Goal: Information Seeking & Learning: Learn about a topic

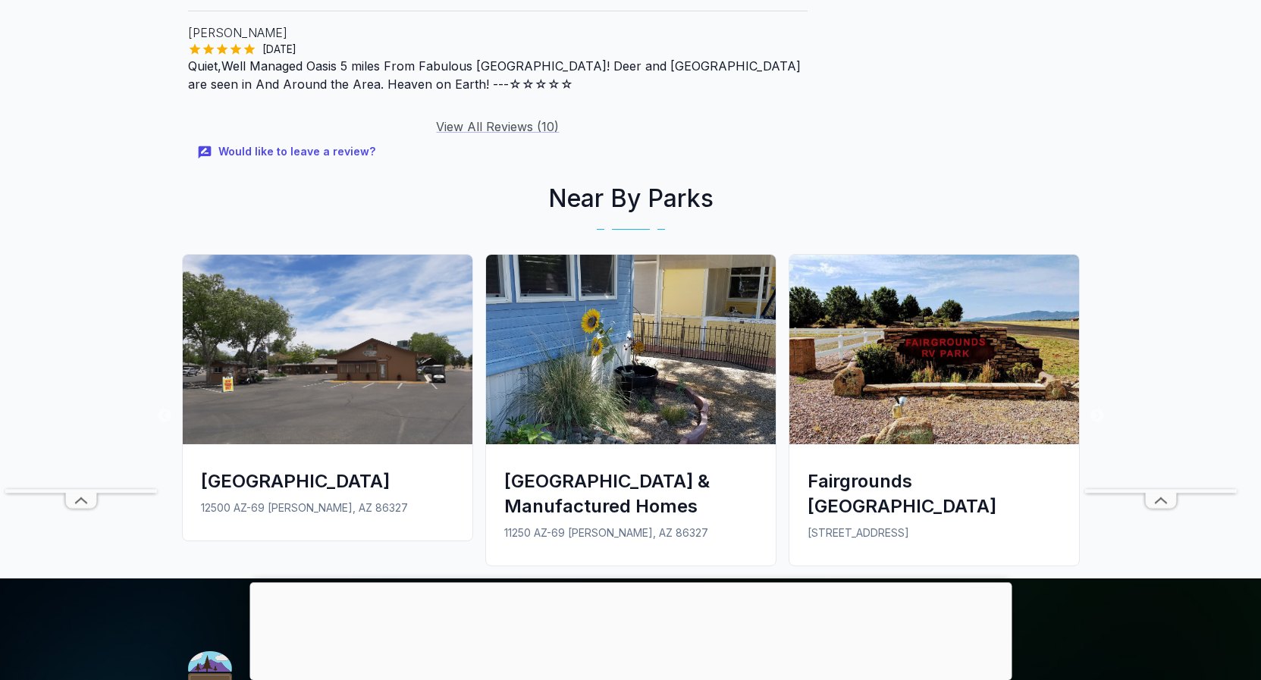
scroll to position [1780, 0]
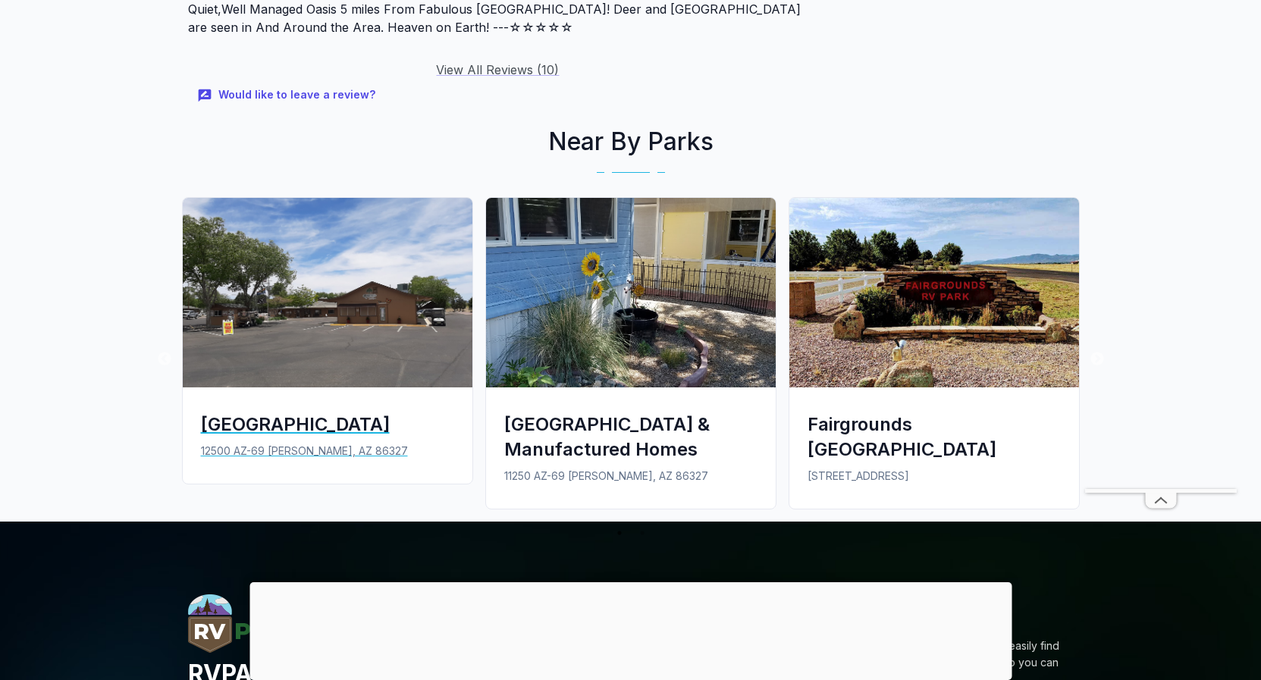
click at [301, 412] on div "[GEOGRAPHIC_DATA]" at bounding box center [327, 424] width 253 height 25
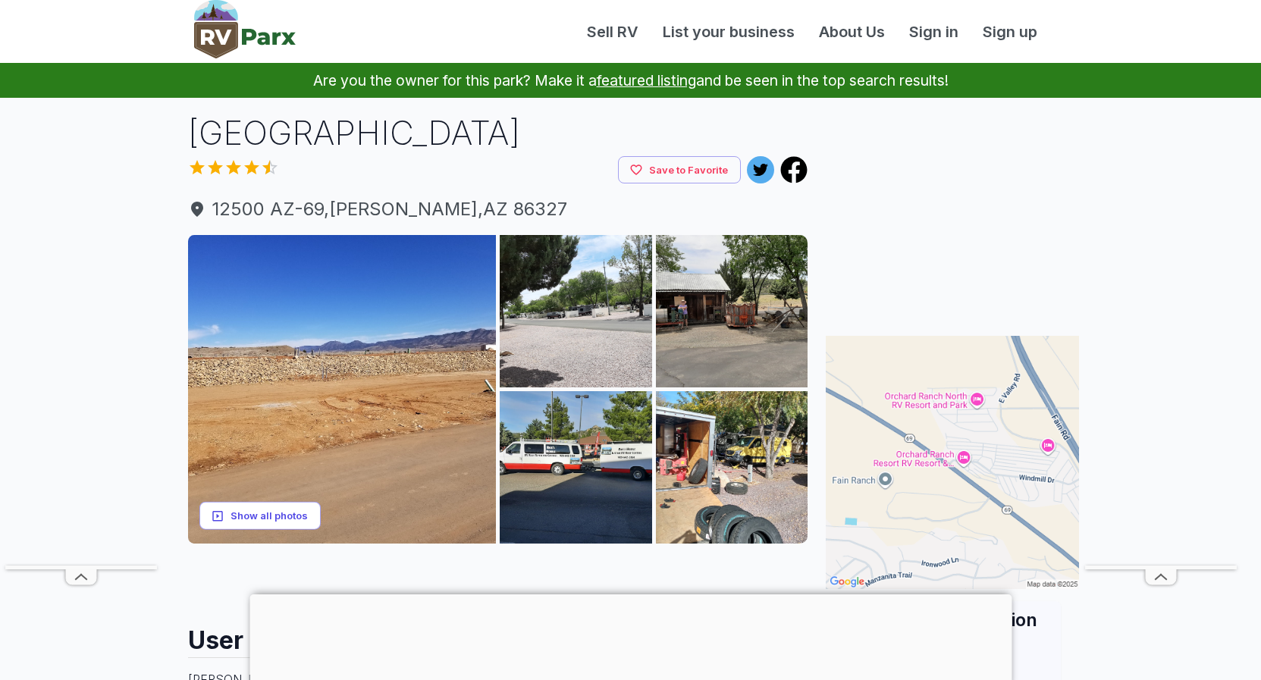
click at [269, 507] on button "Show all photos" at bounding box center [259, 516] width 121 height 28
